Goal: Information Seeking & Learning: Learn about a topic

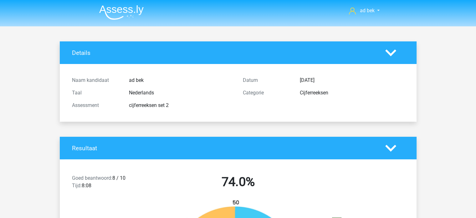
click at [133, 6] on img at bounding box center [121, 12] width 44 height 15
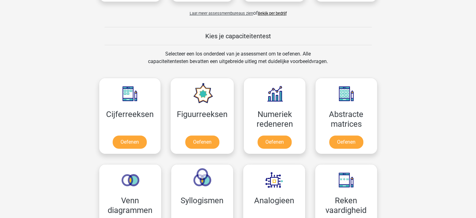
scroll to position [219, 0]
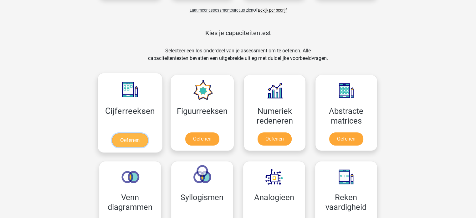
click at [148, 133] on link "Oefenen" at bounding box center [130, 140] width 36 height 14
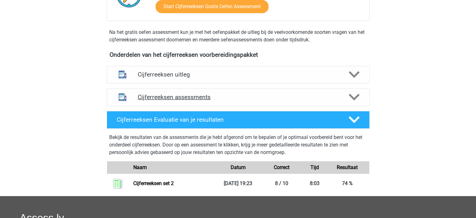
scroll to position [188, 0]
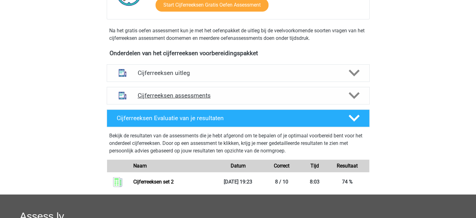
click at [243, 99] on h4 "Cijferreeksen assessments" at bounding box center [238, 95] width 201 height 7
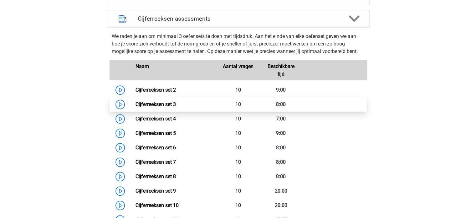
scroll to position [282, 0]
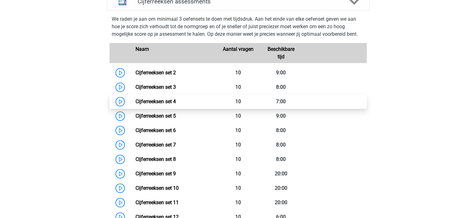
click at [174, 104] on link "Cijferreeksen set 4" at bounding box center [156, 101] width 40 height 6
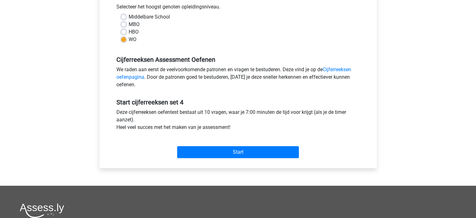
scroll to position [157, 0]
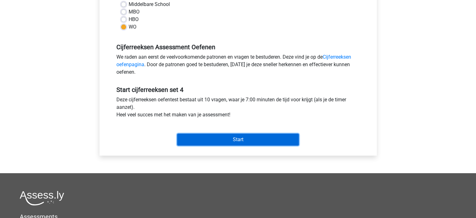
click at [222, 139] on input "Start" at bounding box center [238, 139] width 122 height 12
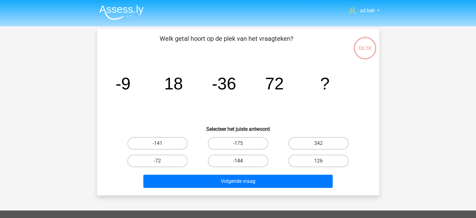
click at [221, 158] on label "-144" at bounding box center [238, 160] width 60 height 13
click at [238, 161] on input "-144" at bounding box center [240, 163] width 4 height 4
radio input "true"
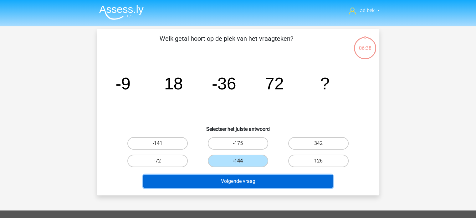
click at [224, 181] on button "Volgende vraag" at bounding box center [238, 180] width 190 height 13
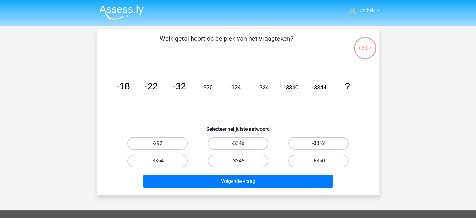
click at [172, 162] on label "-3354" at bounding box center [158, 160] width 60 height 13
click at [162, 162] on input "-3354" at bounding box center [160, 163] width 4 height 4
radio input "true"
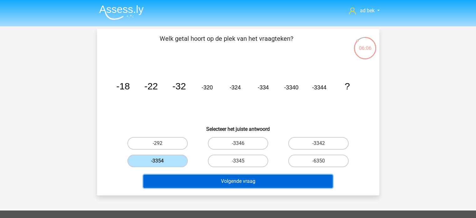
click at [203, 181] on button "Volgende vraag" at bounding box center [238, 180] width 190 height 13
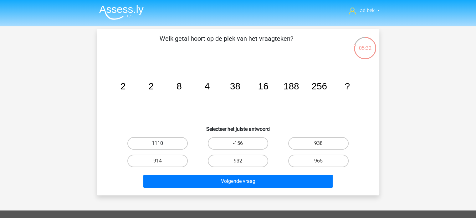
click at [171, 140] on label "1110" at bounding box center [158, 143] width 60 height 13
click at [162, 143] on input "1110" at bounding box center [160, 145] width 4 height 4
radio input "true"
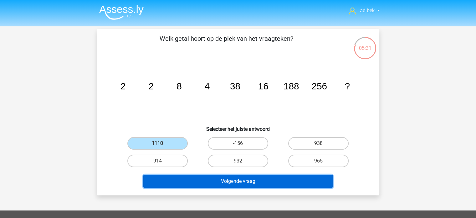
click at [218, 181] on button "Volgende vraag" at bounding box center [238, 180] width 190 height 13
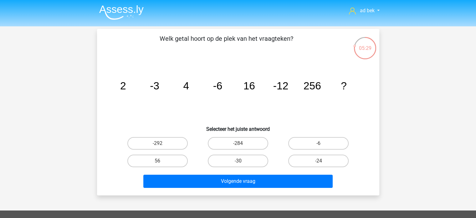
click at [132, 11] on img at bounding box center [121, 12] width 44 height 15
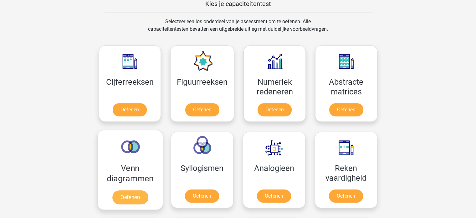
scroll to position [251, 0]
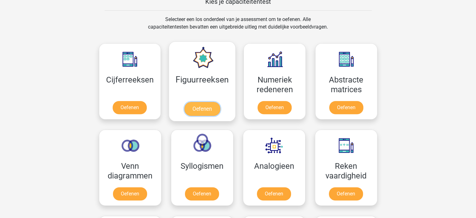
click at [211, 102] on link "Oefenen" at bounding box center [203, 109] width 36 height 14
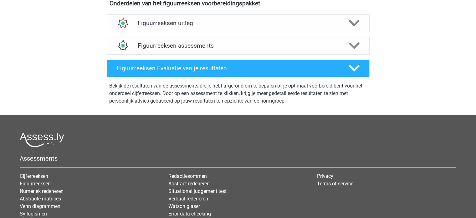
scroll to position [251, 0]
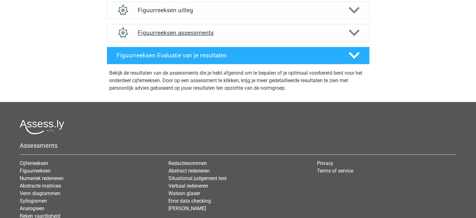
click at [220, 29] on div "Figuurreeksen assessments" at bounding box center [238, 33] width 263 height 18
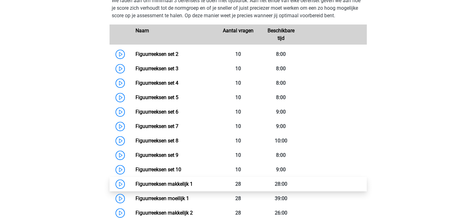
scroll to position [282, 0]
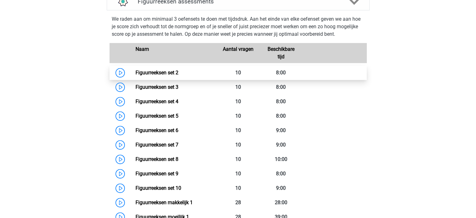
click at [168, 72] on link "Figuurreeksen set 2" at bounding box center [157, 73] width 43 height 6
click at [179, 74] on link "Figuurreeksen set 2" at bounding box center [157, 73] width 43 height 6
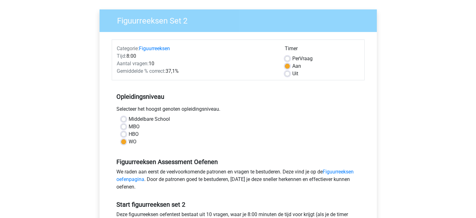
scroll to position [125, 0]
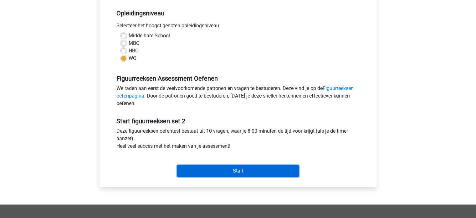
click at [227, 175] on input "Start" at bounding box center [238, 171] width 122 height 12
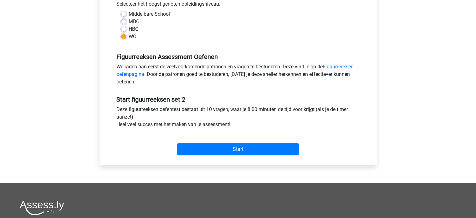
scroll to position [157, 0]
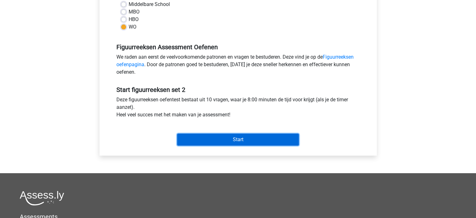
click at [274, 142] on input "Start" at bounding box center [238, 139] width 122 height 12
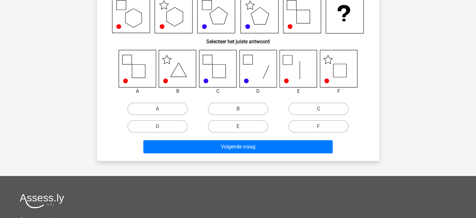
scroll to position [31, 0]
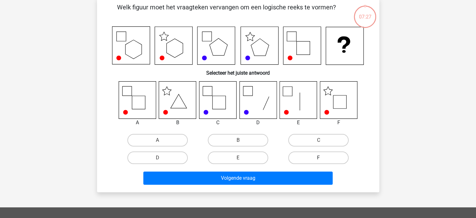
click at [338, 158] on label "F" at bounding box center [319, 157] width 60 height 13
click at [323, 158] on input "F" at bounding box center [321, 160] width 4 height 4
radio input "true"
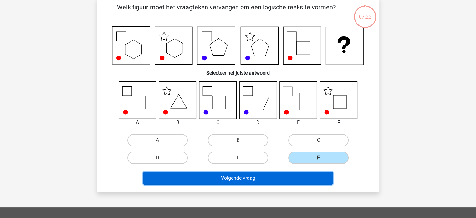
click at [328, 178] on button "Volgende vraag" at bounding box center [238, 177] width 190 height 13
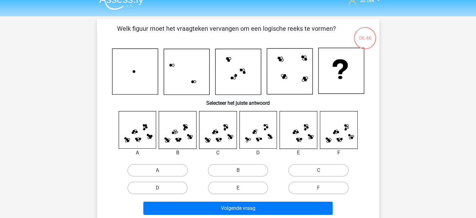
scroll to position [0, 0]
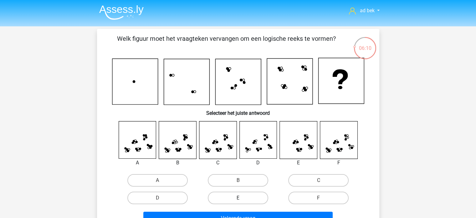
click at [221, 199] on label "E" at bounding box center [238, 197] width 60 height 13
click at [238, 199] on input "E" at bounding box center [240, 200] width 4 height 4
radio input "true"
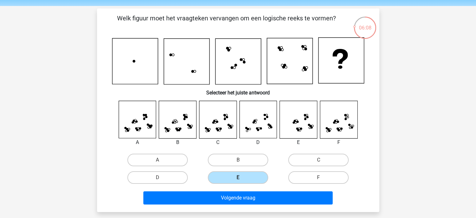
scroll to position [31, 0]
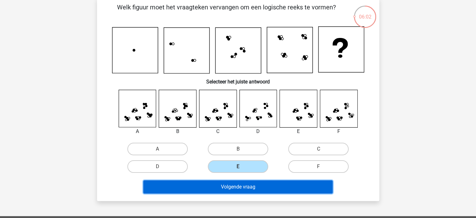
click at [233, 184] on button "Volgende vraag" at bounding box center [238, 186] width 190 height 13
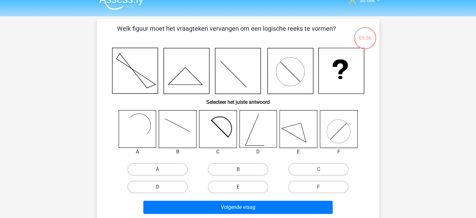
scroll to position [0, 0]
